Goal: Transaction & Acquisition: Purchase product/service

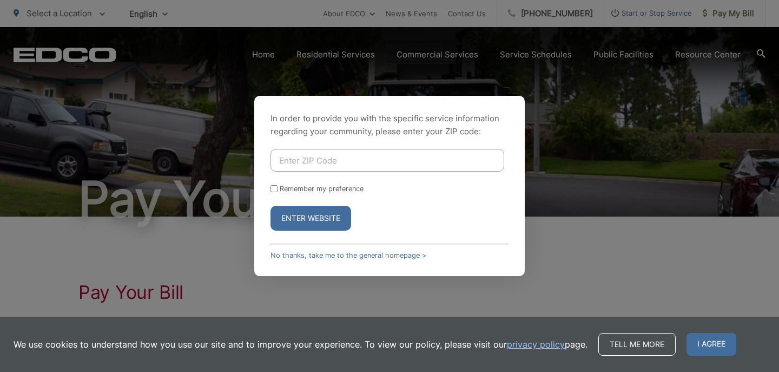
click at [295, 152] on input "Enter ZIP Code" at bounding box center [387, 160] width 234 height 23
type input "92029"
click at [317, 222] on button "Enter Website" at bounding box center [310, 218] width 81 height 25
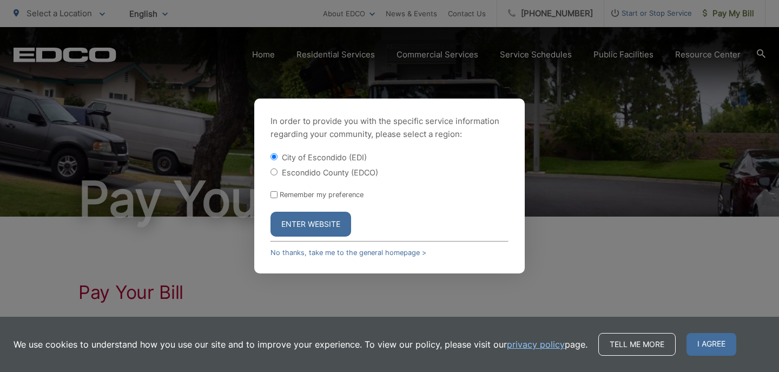
click at [275, 174] on input "Escondido County (EDCO)" at bounding box center [273, 171] width 7 height 7
radio input "true"
click at [291, 222] on button "Enter Website" at bounding box center [310, 223] width 81 height 25
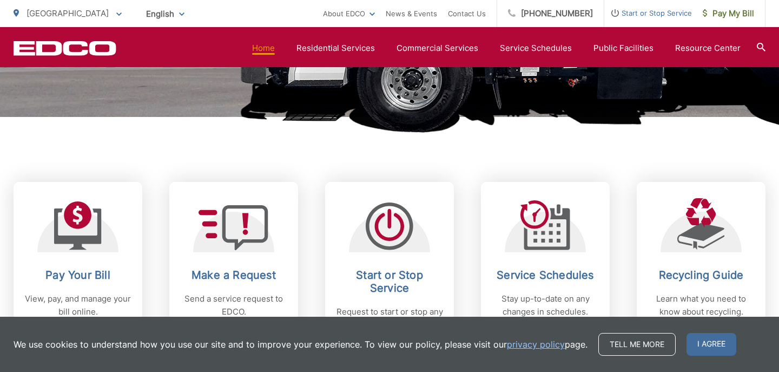
scroll to position [362, 0]
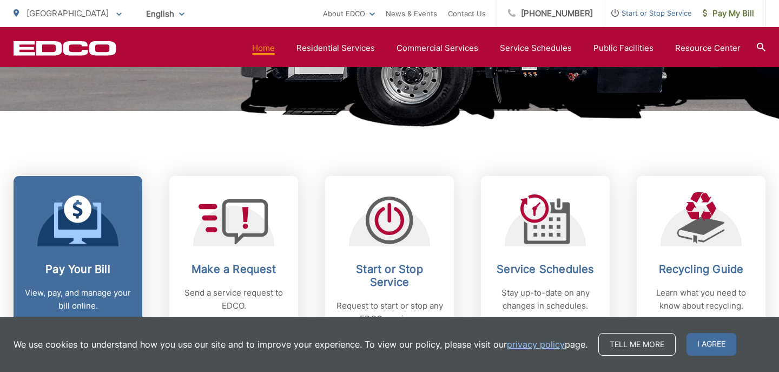
click at [111, 220] on div at bounding box center [77, 219] width 81 height 54
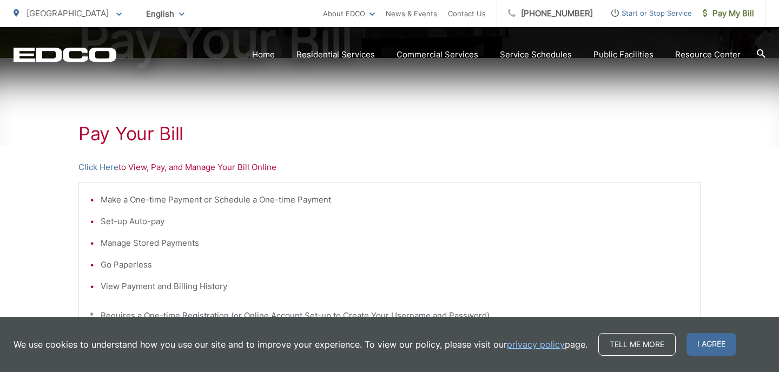
scroll to position [160, 0]
click at [160, 167] on p "Click Here to View, Pay, and Manage Your Bill Online" at bounding box center [389, 166] width 622 height 13
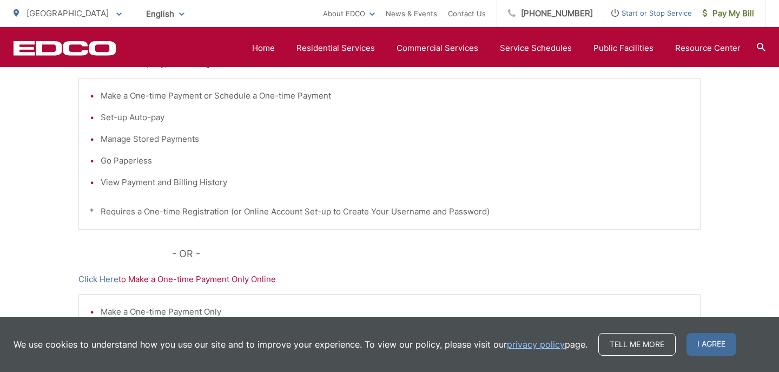
scroll to position [266, 0]
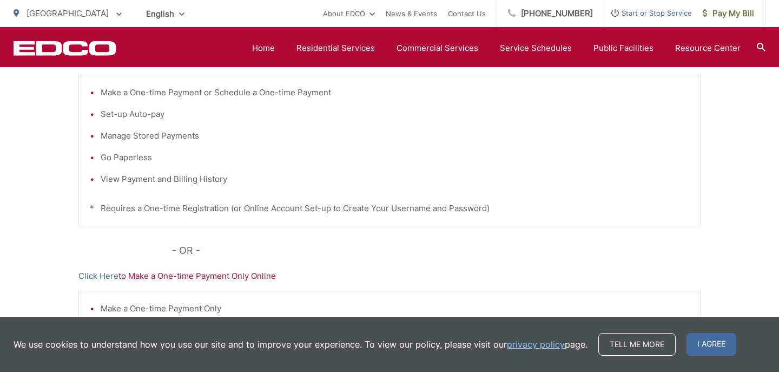
click at [197, 276] on p "Click Here to Make a One-time Payment Only Online" at bounding box center [389, 275] width 622 height 13
click at [131, 275] on p "Click Here to Make a One-time Payment Only Online" at bounding box center [389, 275] width 622 height 13
click at [214, 287] on div "Pay Your Bill Click Here to View, Pay, and Manage Your Bill Online Make a One-t…" at bounding box center [389, 194] width 622 height 486
click at [214, 286] on div "Pay Your Bill Click Here to View, Pay, and Manage Your Bill Online Make a One-t…" at bounding box center [389, 194] width 622 height 486
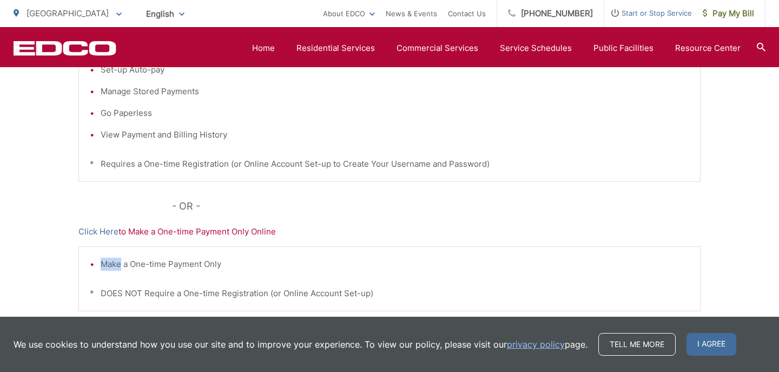
scroll to position [322, 0]
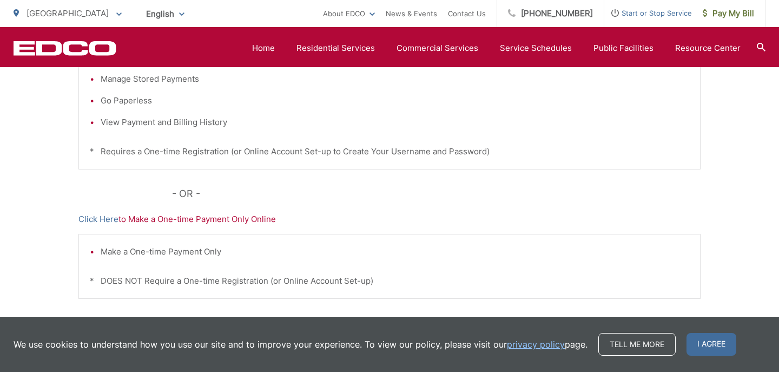
click at [157, 224] on p "Click Here to Make a One-time Payment Only Online" at bounding box center [389, 219] width 622 height 13
click at [156, 220] on p "Click Here to Make a One-time Payment Only Online" at bounding box center [389, 219] width 622 height 13
click at [695, 345] on span "I agree" at bounding box center [711, 344] width 50 height 23
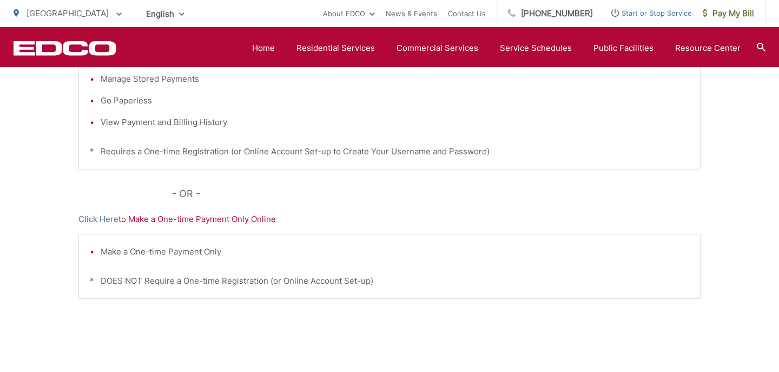
click at [214, 220] on p "Click Here to Make a One-time Payment Only Online" at bounding box center [389, 219] width 622 height 13
click at [144, 219] on p "Click Here to Make a One-time Payment Only Online" at bounding box center [389, 219] width 622 height 13
click at [130, 219] on p "Click Here to Make a One-time Payment Only Online" at bounding box center [389, 219] width 622 height 13
click at [120, 219] on p "Click Here to Make a One-time Payment Only Online" at bounding box center [389, 219] width 622 height 13
click at [89, 218] on link "Click Here" at bounding box center [98, 219] width 40 height 13
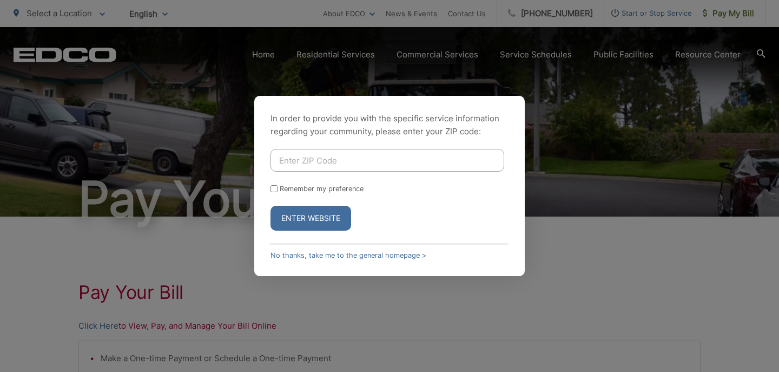
click at [305, 159] on input "Enter ZIP Code" at bounding box center [387, 160] width 234 height 23
type input "92029"
click at [309, 220] on button "Enter Website" at bounding box center [310, 218] width 81 height 25
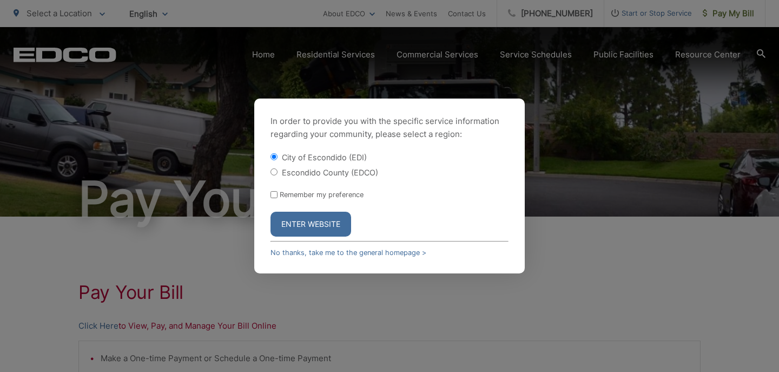
click at [309, 220] on button "Enter Website" at bounding box center [310, 223] width 81 height 25
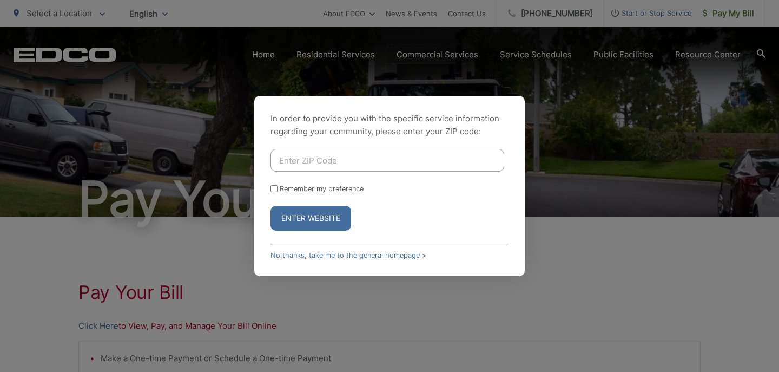
click at [306, 167] on input "Enter ZIP Code" at bounding box center [387, 160] width 234 height 23
click at [317, 191] on label "Remember my preference" at bounding box center [322, 188] width 84 height 8
click at [277, 191] on input "Remember my preference" at bounding box center [273, 188] width 7 height 7
checkbox input "true"
click at [302, 214] on button "Enter Website" at bounding box center [310, 218] width 81 height 25
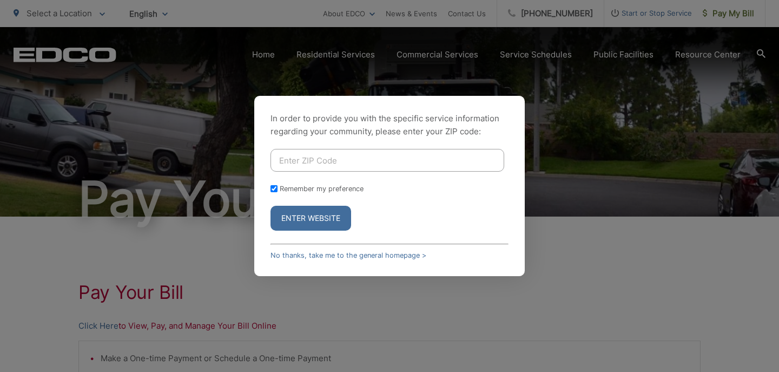
click at [314, 159] on input "Enter ZIP Code" at bounding box center [387, 160] width 234 height 23
type input "92029"
click at [314, 213] on button "Enter Website" at bounding box center [310, 218] width 81 height 25
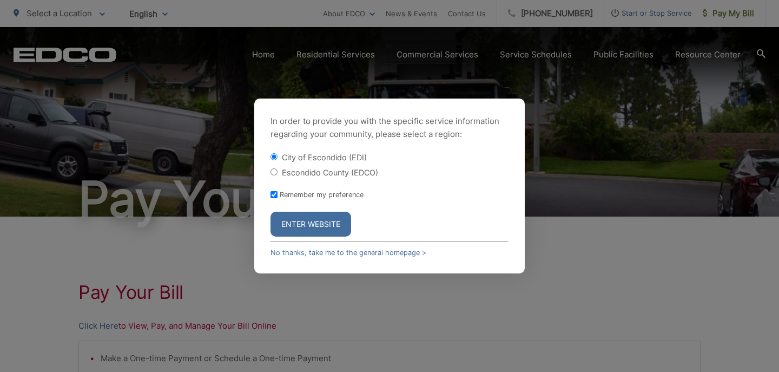
click at [277, 170] on input "Escondido County (EDCO)" at bounding box center [273, 171] width 7 height 7
radio input "true"
click at [300, 221] on button "Enter Website" at bounding box center [310, 223] width 81 height 25
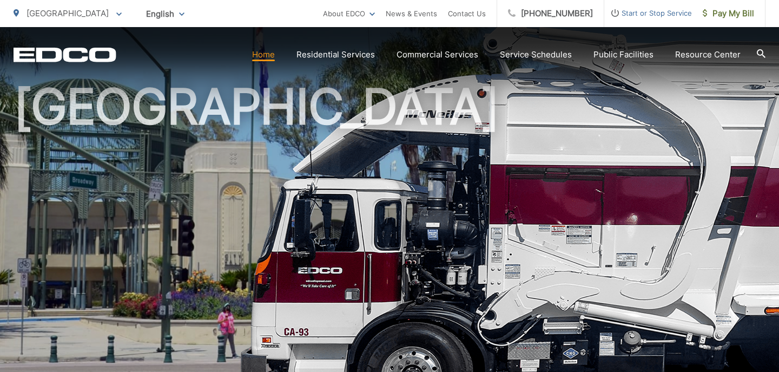
scroll to position [407, 0]
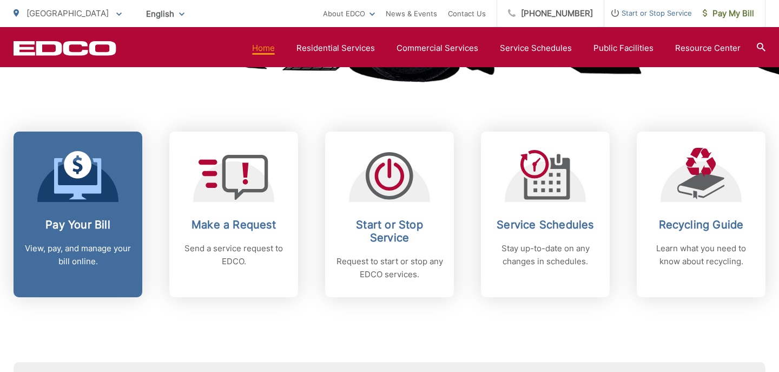
click at [65, 193] on icon at bounding box center [77, 178] width 47 height 41
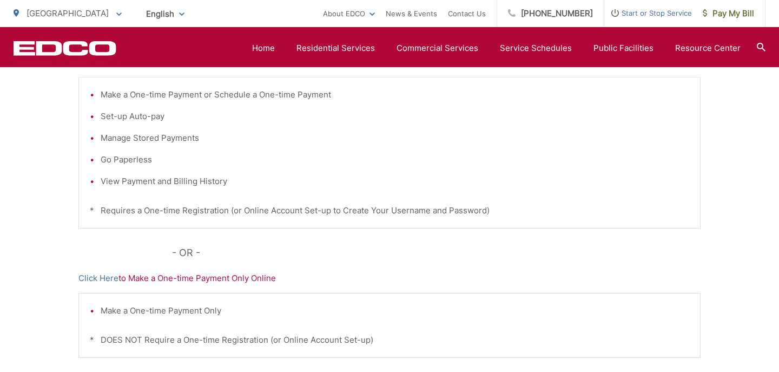
scroll to position [273, 0]
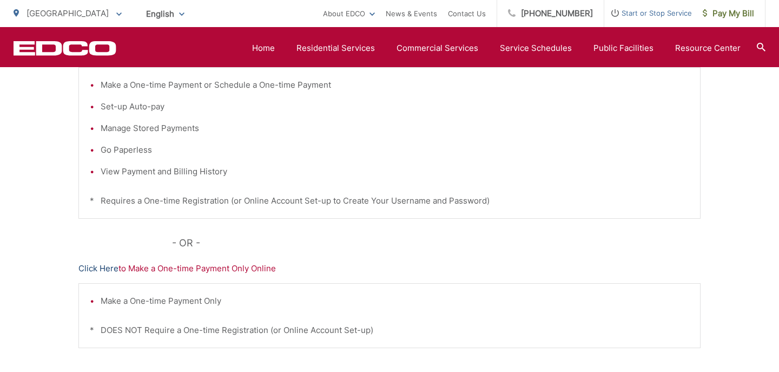
click at [103, 266] on link "Click Here" at bounding box center [98, 268] width 40 height 13
